Goal: Task Accomplishment & Management: Manage account settings

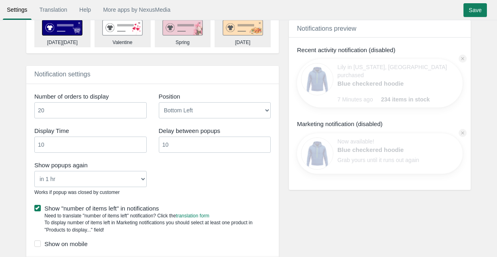
scroll to position [541, 0]
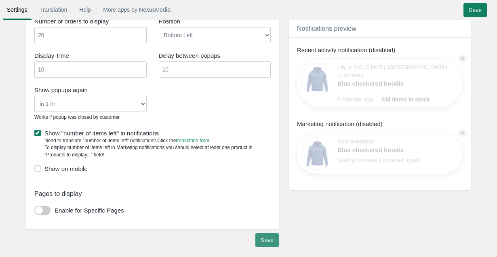
click at [264, 240] on input "Save" at bounding box center [266, 240] width 23 height 14
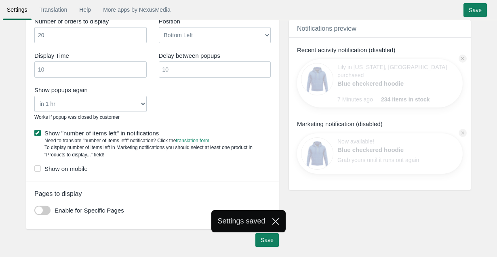
click at [42, 215] on div "Settings saved" at bounding box center [248, 221] width 497 height 23
click at [51, 201] on div "Notification settings Number of orders to display 20 Position Bottom Left 10 10" at bounding box center [152, 107] width 253 height 233
click at [49, 207] on span at bounding box center [42, 210] width 16 height 9
click at [34, 207] on input "checkbox" at bounding box center [34, 207] width 0 height 0
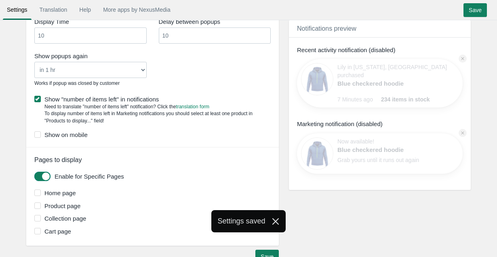
scroll to position [591, 0]
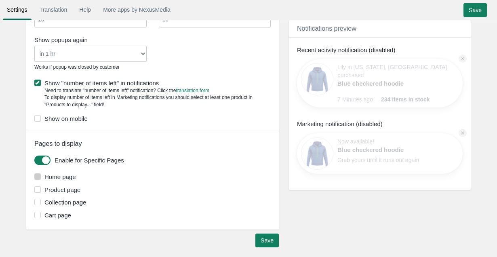
click at [67, 180] on label "Home page" at bounding box center [153, 177] width 238 height 8
click at [76, 174] on input "Home page" at bounding box center [76, 174] width 0 height 0
click at [67, 192] on label "Product page" at bounding box center [153, 190] width 238 height 8
click at [80, 187] on input "Product page" at bounding box center [80, 187] width 0 height 0
click at [65, 204] on label "Collection page" at bounding box center [153, 202] width 238 height 8
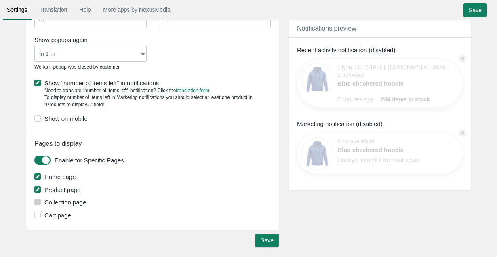
click at [86, 200] on input "Collection page" at bounding box center [86, 200] width 0 height 0
click at [61, 215] on label "Cart page" at bounding box center [153, 215] width 238 height 8
click at [71, 213] on input "Cart page" at bounding box center [71, 213] width 0 height 0
click at [61, 215] on label "Cart page" at bounding box center [153, 215] width 238 height 8
click at [71, 213] on input "Cart page" at bounding box center [71, 213] width 0 height 0
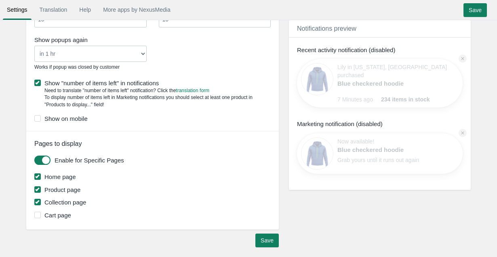
click at [71, 204] on label "Collection page" at bounding box center [153, 202] width 238 height 8
click at [86, 200] on input "Collection page" at bounding box center [86, 200] width 0 height 0
click at [71, 204] on label "Collection page" at bounding box center [153, 202] width 238 height 8
click at [86, 200] on input "Collection page" at bounding box center [86, 200] width 0 height 0
click at [62, 189] on label "Product page" at bounding box center [153, 190] width 238 height 8
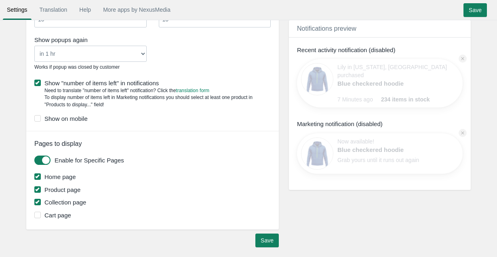
click at [80, 187] on input "Product page" at bounding box center [80, 187] width 0 height 0
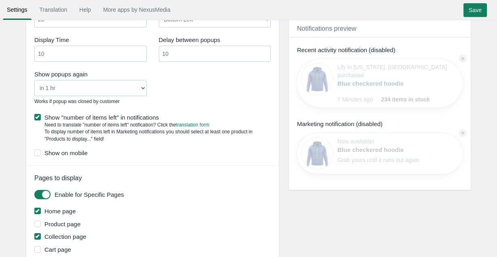
scroll to position [553, 0]
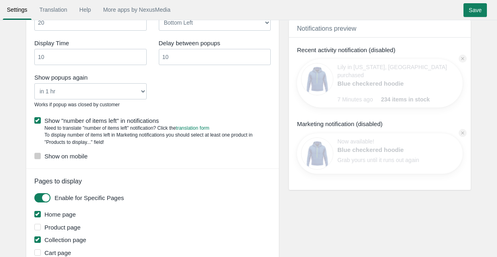
click at [64, 155] on label "Show on mobile" at bounding box center [152, 156] width 236 height 8
click at [88, 154] on input "Show on mobile" at bounding box center [88, 154] width 0 height 0
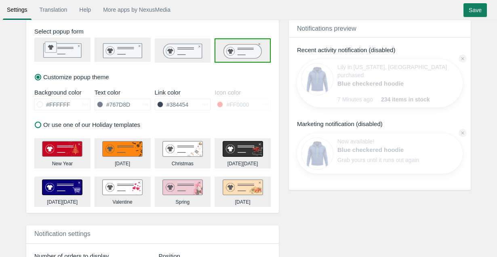
scroll to position [305, 0]
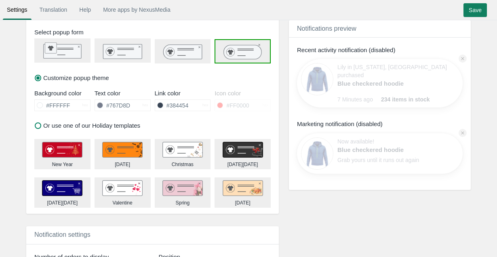
click at [189, 163] on div "Christmas" at bounding box center [183, 164] width 22 height 7
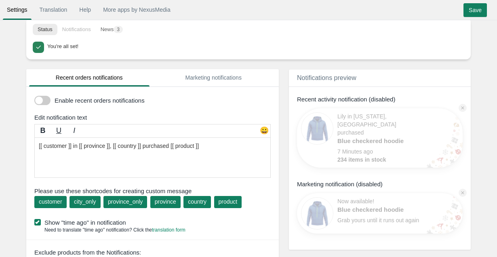
scroll to position [0, 0]
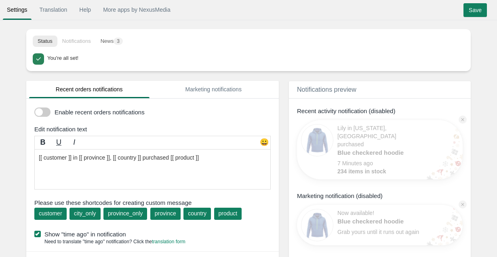
click at [40, 112] on span at bounding box center [42, 112] width 16 height 9
click at [34, 109] on input "checkbox" at bounding box center [34, 109] width 0 height 0
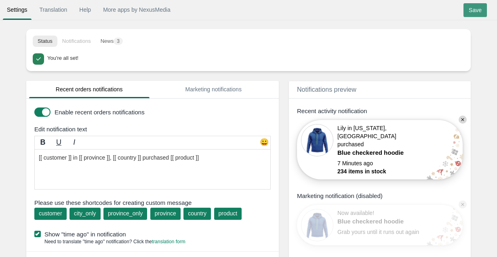
click at [469, 5] on input "Save" at bounding box center [475, 10] width 23 height 14
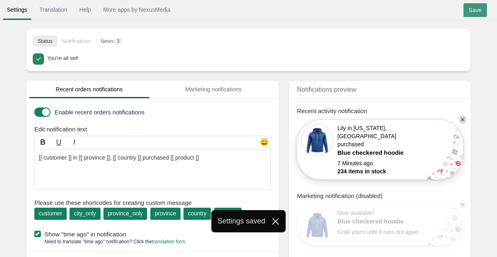
click at [474, 11] on input "Save" at bounding box center [475, 10] width 23 height 14
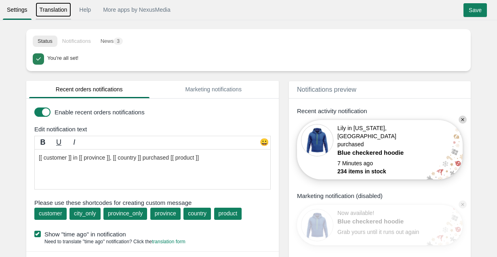
click at [55, 10] on link "Translation" at bounding box center [54, 9] width 36 height 15
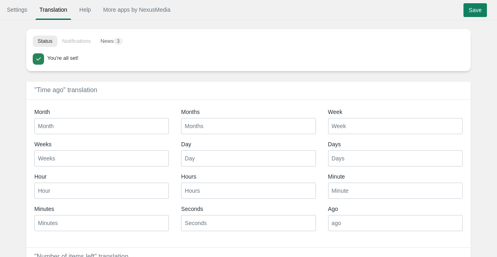
click at [77, 43] on li "Notifications" at bounding box center [76, 41] width 38 height 11
click at [108, 42] on button "News 3" at bounding box center [112, 41] width 32 height 11
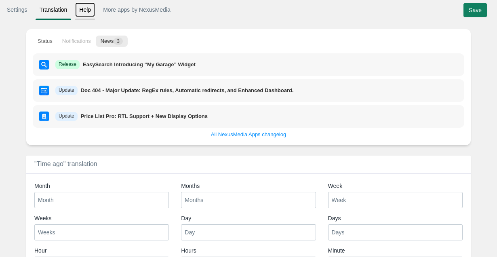
click at [95, 9] on link "Help" at bounding box center [85, 9] width 20 height 15
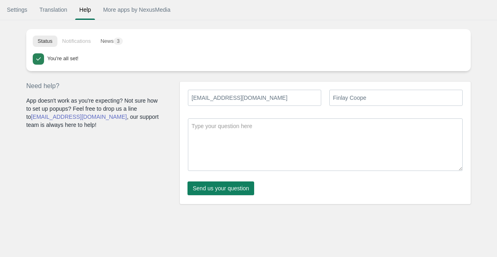
click at [253, 126] on textarea at bounding box center [325, 144] width 275 height 53
click at [24, 12] on link "Settings" at bounding box center [17, 9] width 29 height 15
click at [24, 13] on link "Settings" at bounding box center [17, 9] width 29 height 15
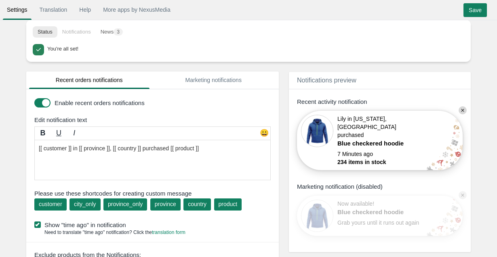
scroll to position [10, 0]
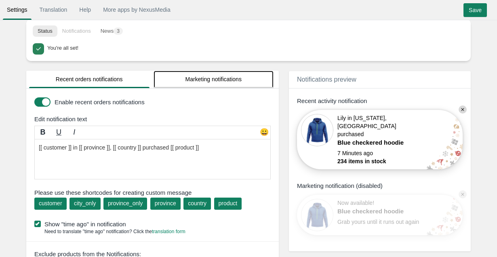
click at [217, 78] on link "Marketing notifications" at bounding box center [214, 79] width 120 height 17
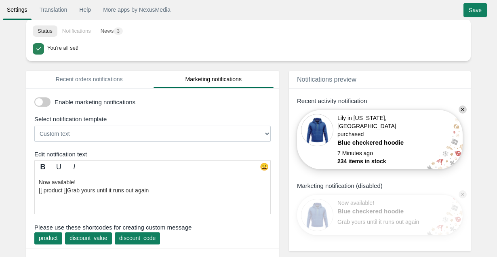
click at [49, 101] on span at bounding box center [42, 101] width 16 height 9
click at [34, 99] on input "checkbox" at bounding box center [34, 99] width 0 height 0
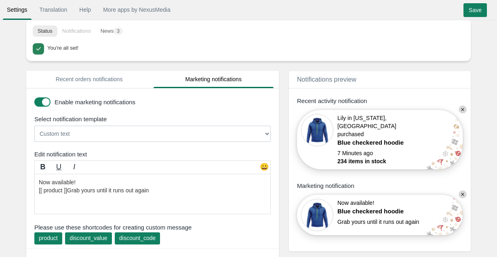
click at [45, 104] on span at bounding box center [42, 101] width 16 height 9
click at [34, 99] on input "checkbox" at bounding box center [34, 99] width 0 height 0
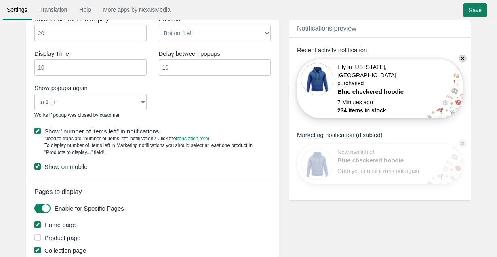
scroll to position [599, 0]
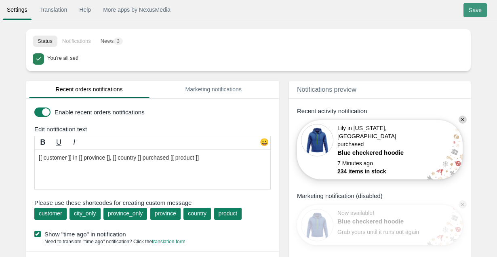
click at [477, 12] on input "Save" at bounding box center [475, 10] width 23 height 14
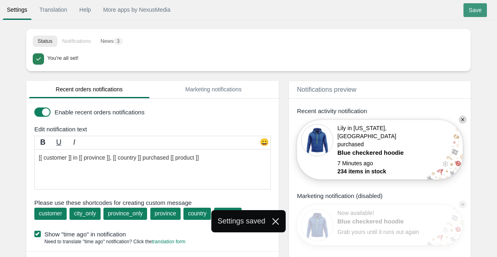
click at [480, 8] on input "Save" at bounding box center [475, 10] width 23 height 14
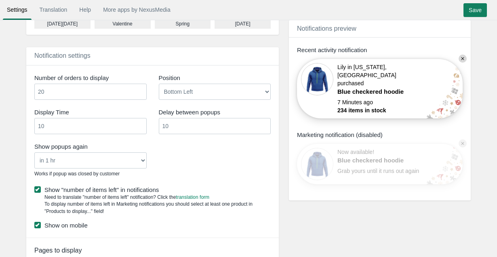
scroll to position [486, 0]
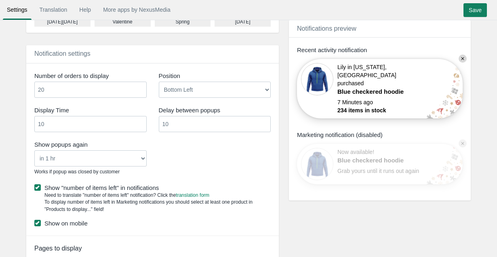
click at [131, 160] on select "Never in 1 hr in 4 hrs in 8 hrs in 24 hrs" at bounding box center [90, 158] width 112 height 16
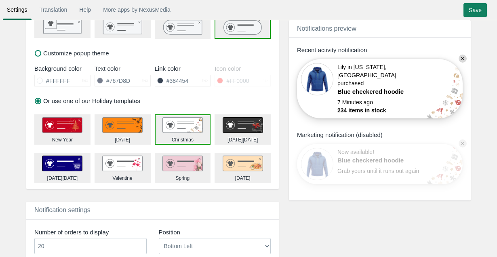
scroll to position [326, 0]
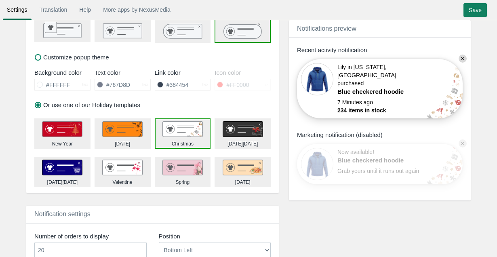
click at [50, 60] on label "Customize popup theme" at bounding box center [72, 57] width 74 height 8
click at [0, 0] on input "Customize popup theme" at bounding box center [0, 0] width 0 height 0
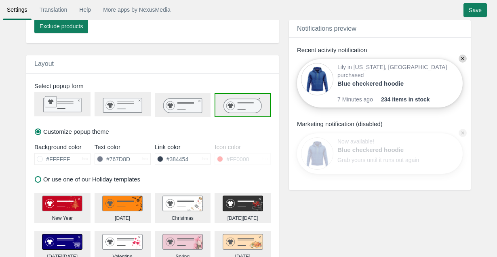
scroll to position [244, 0]
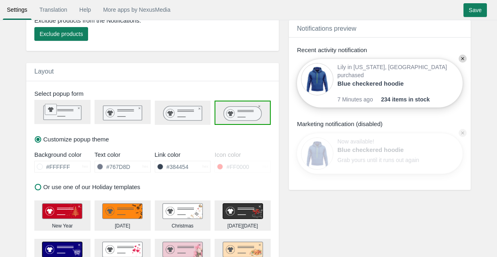
click at [244, 123] on div at bounding box center [243, 113] width 56 height 24
click at [185, 106] on icon at bounding box center [182, 113] width 39 height 15
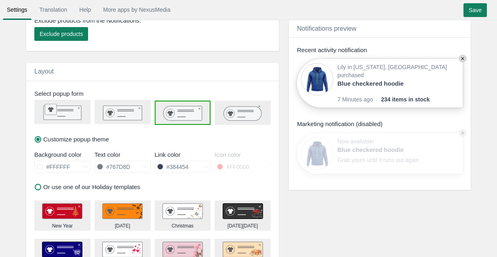
click at [235, 113] on circle at bounding box center [230, 113] width 8 height 8
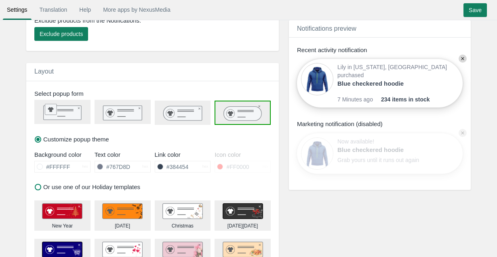
click at [179, 114] on icon at bounding box center [182, 113] width 39 height 15
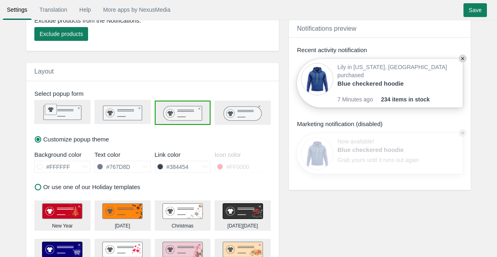
click at [222, 115] on icon at bounding box center [242, 113] width 55 height 16
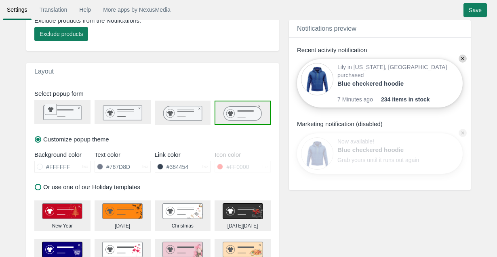
click at [197, 116] on icon at bounding box center [182, 113] width 39 height 15
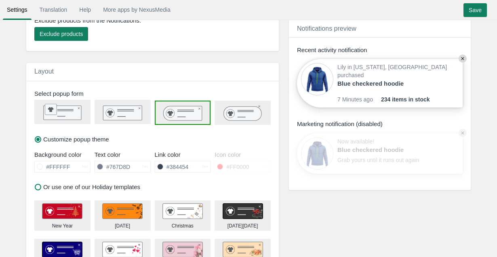
click at [234, 120] on icon at bounding box center [243, 113] width 38 height 14
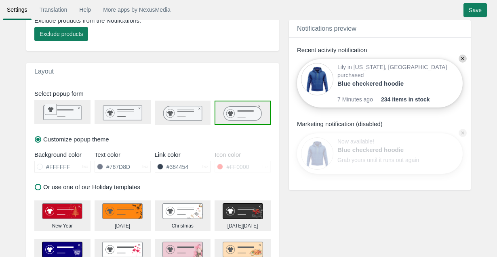
click at [200, 118] on icon at bounding box center [182, 113] width 39 height 15
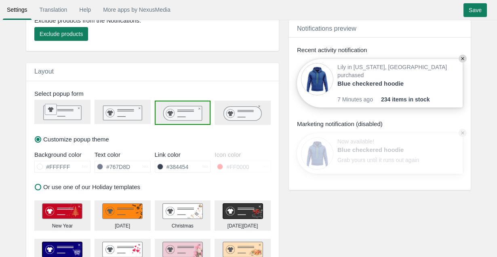
click at [223, 118] on icon at bounding box center [242, 113] width 55 height 16
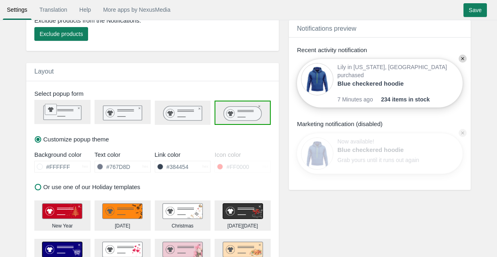
click at [181, 114] on icon at bounding box center [182, 113] width 39 height 15
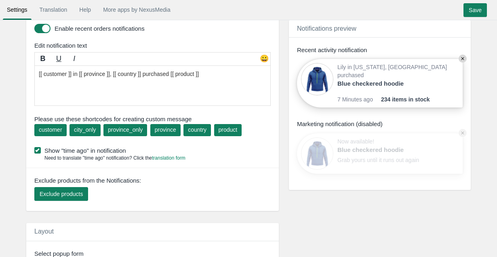
scroll to position [83, 0]
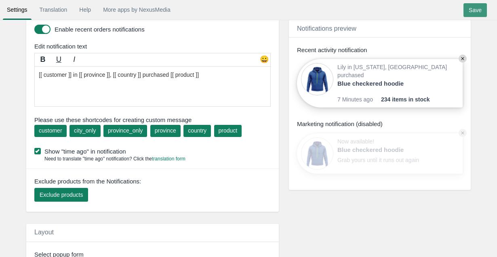
click at [474, 11] on input "Save" at bounding box center [475, 10] width 23 height 14
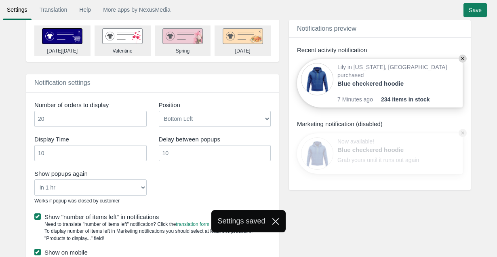
scroll to position [467, 0]
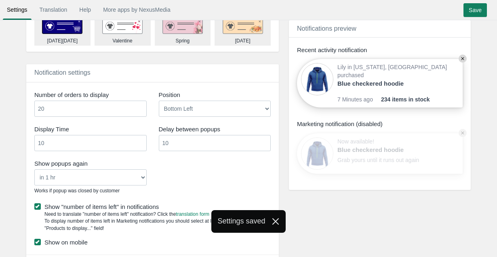
click at [103, 112] on input "20" at bounding box center [90, 109] width 112 height 16
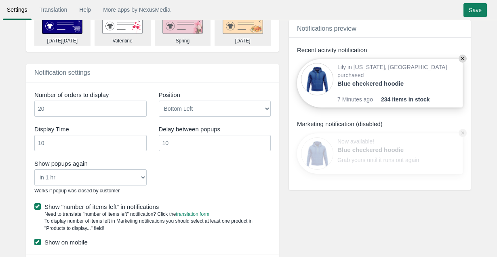
drag, startPoint x: 101, startPoint y: 110, endPoint x: -38, endPoint y: 110, distance: 139.5
type input "40"
click at [178, 87] on div "Notification settings Number of orders to display 40 Position Bottom Left 10 10" at bounding box center [152, 205] width 253 height 283
click at [193, 108] on select "Bottom Left Bottom Right Top Left Top Right" at bounding box center [215, 109] width 112 height 16
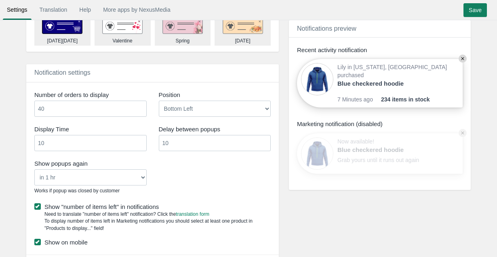
click at [81, 146] on input "10" at bounding box center [90, 143] width 112 height 16
type input "1"
type input "8"
click at [211, 141] on input "10" at bounding box center [215, 143] width 112 height 16
type input "1"
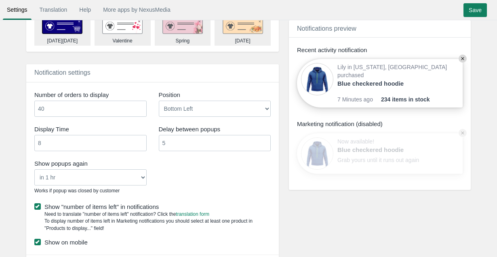
type input "5"
click at [270, 185] on div "Show popups again Never in 1 hr in 4 hrs in 8 hrs in 24 hrs Works if popup was …" at bounding box center [152, 177] width 249 height 41
click at [482, 13] on input "Save" at bounding box center [475, 10] width 23 height 14
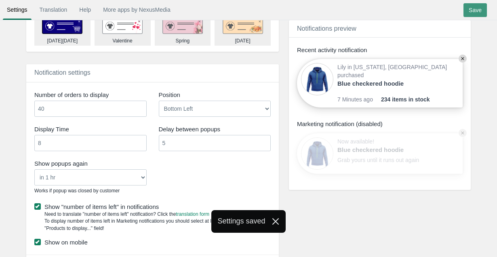
click at [469, 12] on input "Save" at bounding box center [475, 10] width 23 height 14
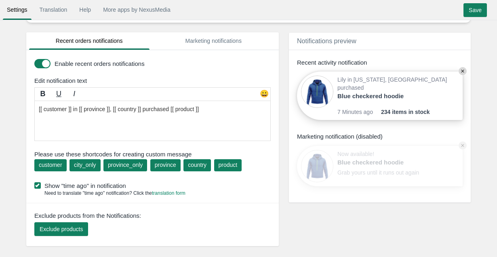
scroll to position [47, 0]
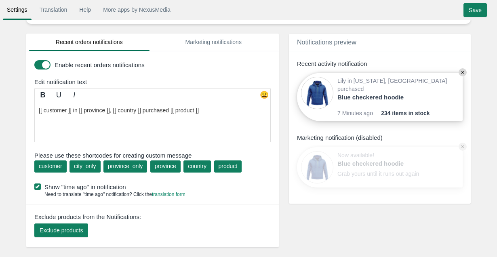
click at [81, 188] on label "Show "time ago" in notification" at bounding box center [154, 187] width 241 height 8
click at [126, 184] on input "Show "time ago" in notification" at bounding box center [126, 184] width 0 height 0
click at [470, 8] on input "Save" at bounding box center [475, 10] width 23 height 14
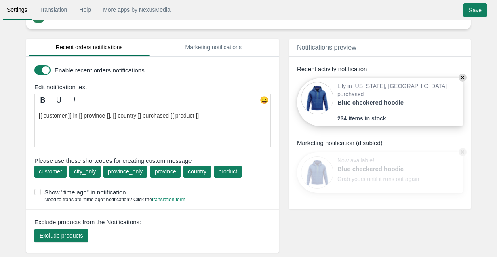
scroll to position [29, 0]
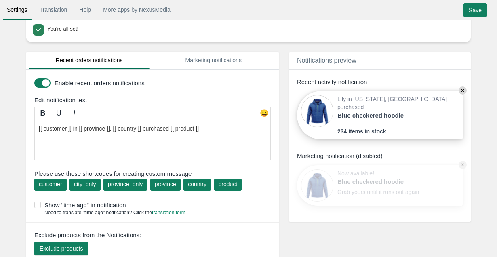
click at [317, 59] on span "Notifications preview" at bounding box center [326, 60] width 59 height 7
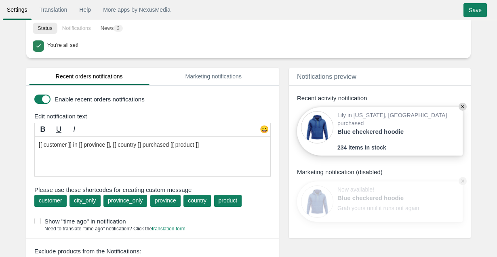
scroll to position [0, 0]
